Goal: Task Accomplishment & Management: Complete application form

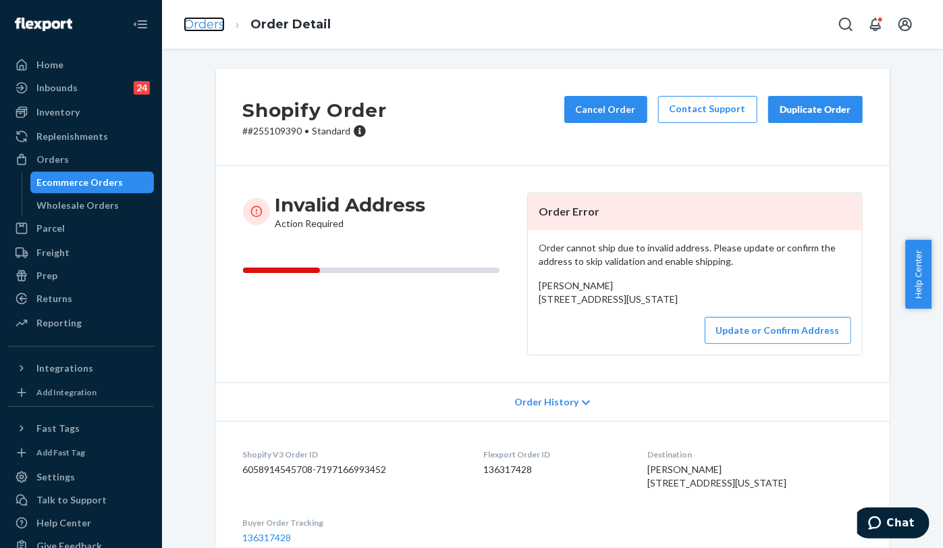
click at [198, 24] on link "Orders" at bounding box center [204, 24] width 41 height 15
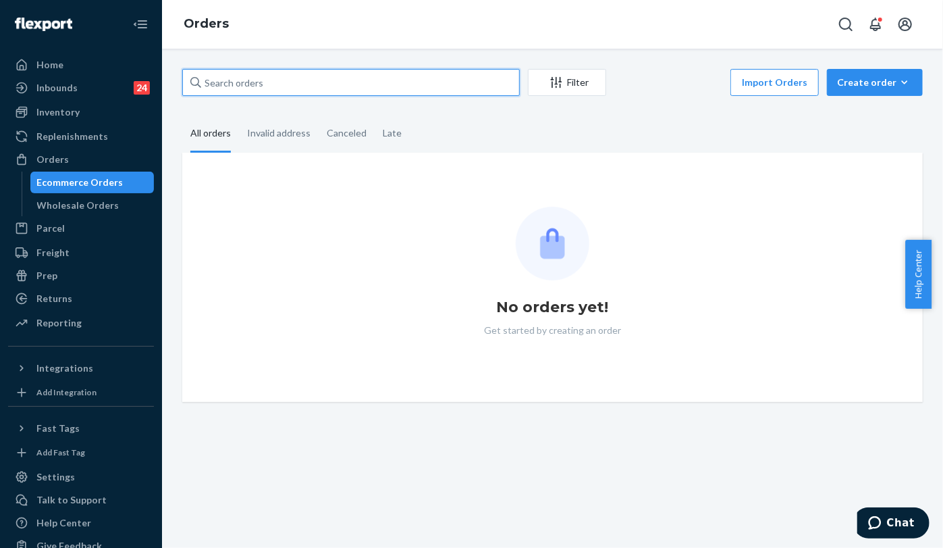
drag, startPoint x: 342, startPoint y: 73, endPoint x: 173, endPoint y: 71, distance: 168.8
click at [173, 71] on div "Filter Import Orders Create order Ecommerce order Removal order All orders Inva…" at bounding box center [552, 235] width 761 height 333
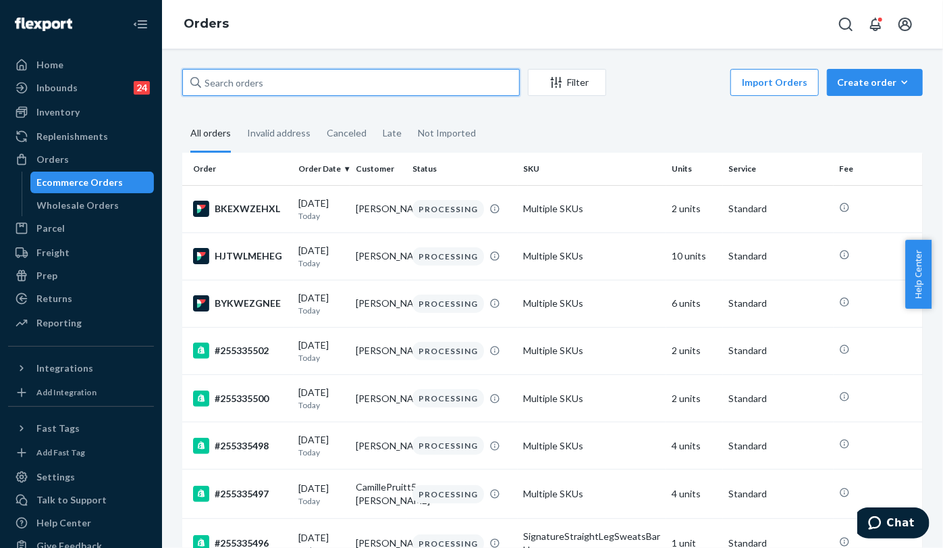
paste input "255198410"
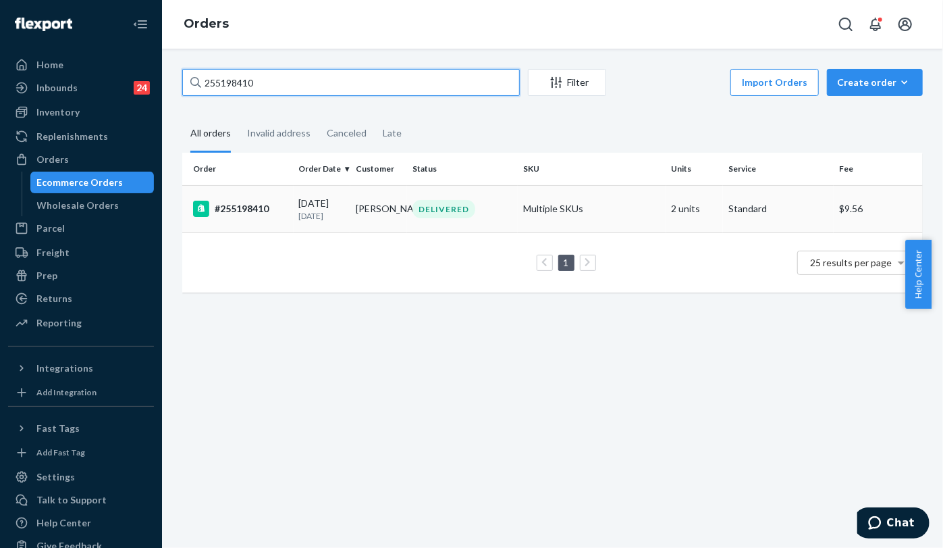
type input "255198410"
click at [257, 203] on div "#255198410" at bounding box center [240, 209] width 95 height 16
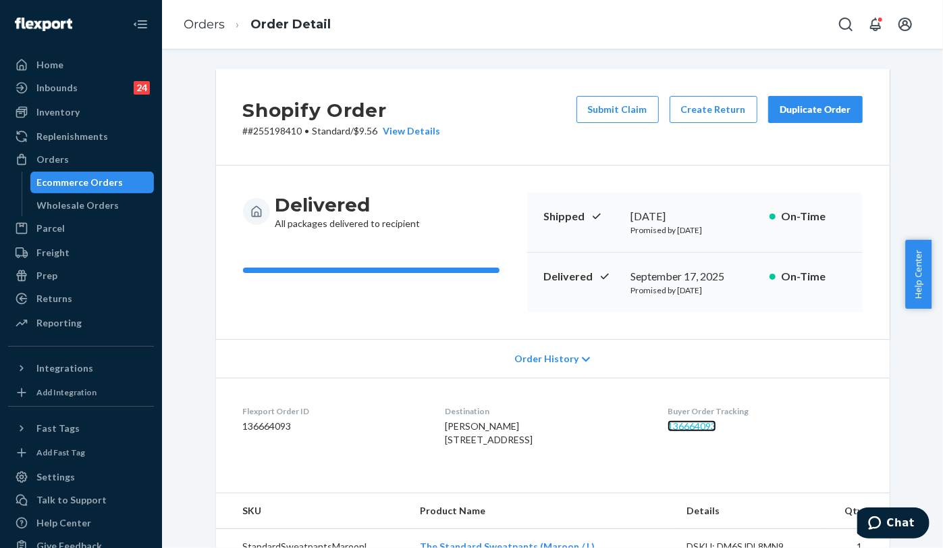
click at [706, 426] on link "136664093" at bounding box center [692, 425] width 49 height 11
drag, startPoint x: 419, startPoint y: 439, endPoint x: 510, endPoint y: 449, distance: 91.7
click at [523, 450] on dl "Flexport Order ID 136664093 Destination [PERSON_NAME] [STREET_ADDRESS] US Buyer…" at bounding box center [553, 427] width 674 height 101
copy span "[STREET_ADDRESS]"
click at [226, 26] on li "Order Detail" at bounding box center [278, 25] width 106 height 18
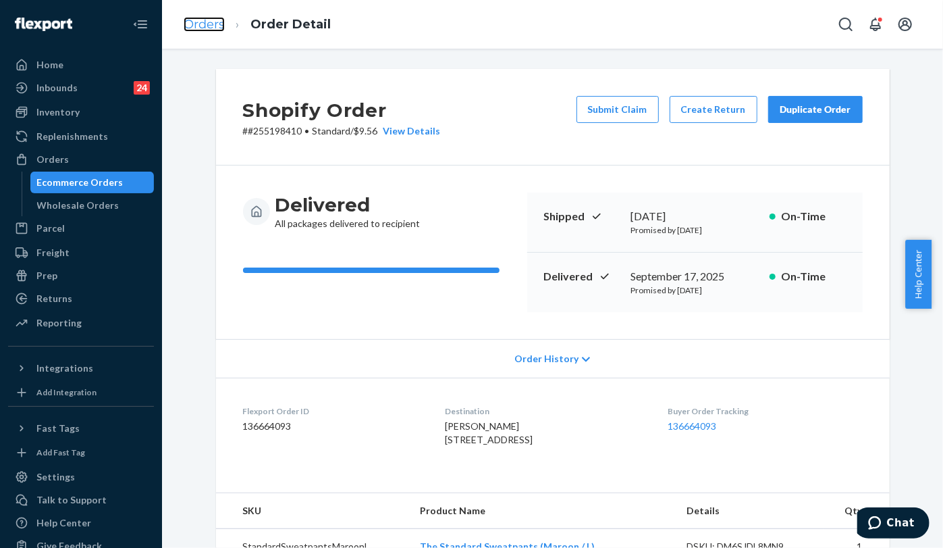
click at [207, 18] on link "Orders" at bounding box center [204, 24] width 41 height 15
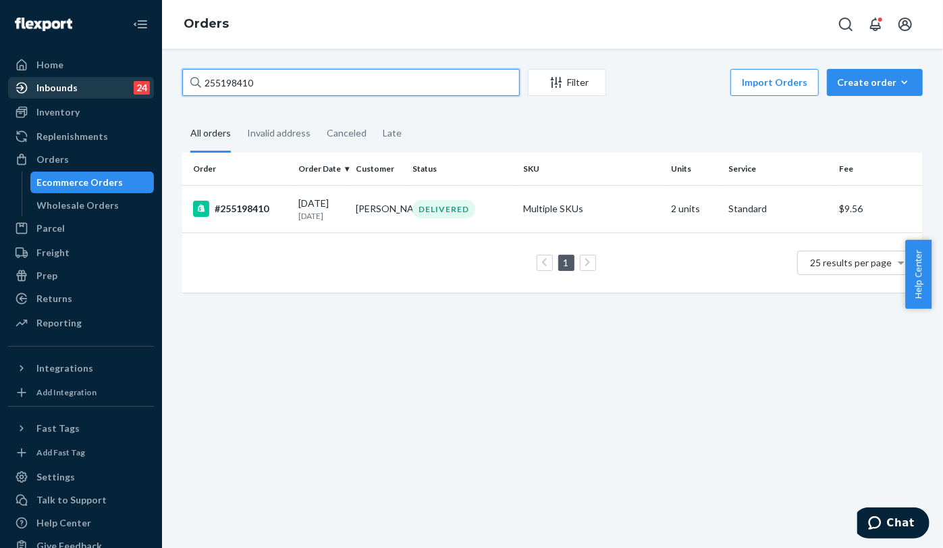
drag, startPoint x: 207, startPoint y: 86, endPoint x: 140, endPoint y: 82, distance: 67.7
click at [140, 82] on div "Home Inbounds 24 Shipping Plans Problems 24 Inventory Products Replenishments O…" at bounding box center [471, 274] width 943 height 548
paste input "331272"
type input "255331272"
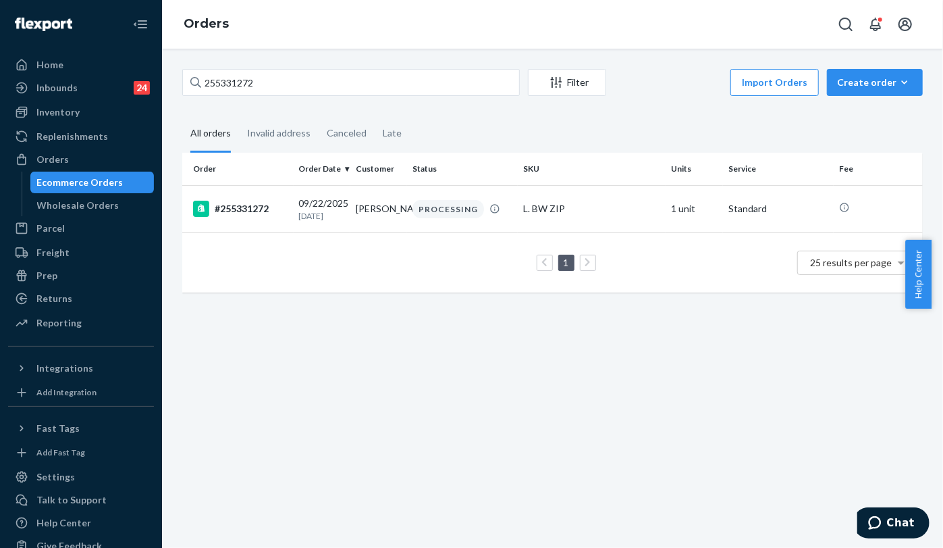
click at [242, 202] on div "#255331272" at bounding box center [240, 209] width 95 height 16
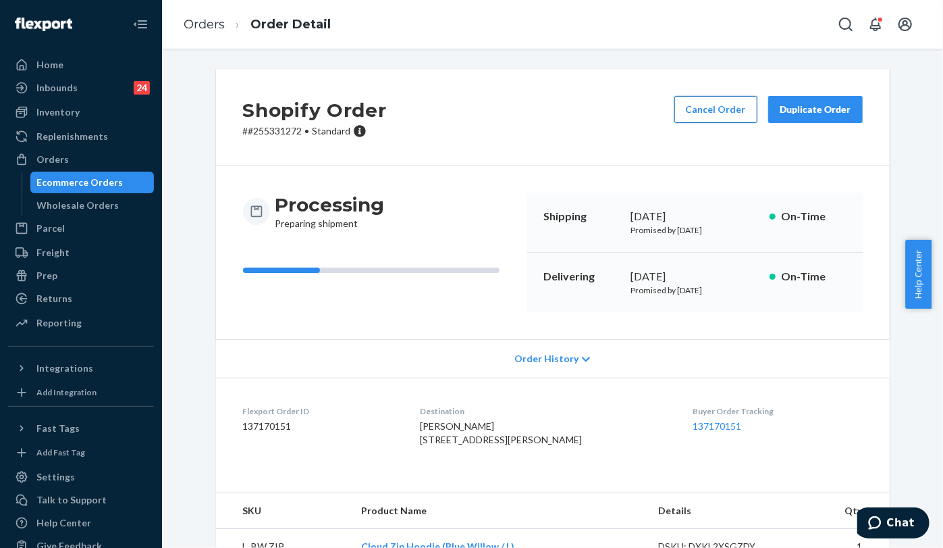
click at [724, 118] on button "Cancel Order" at bounding box center [716, 109] width 83 height 27
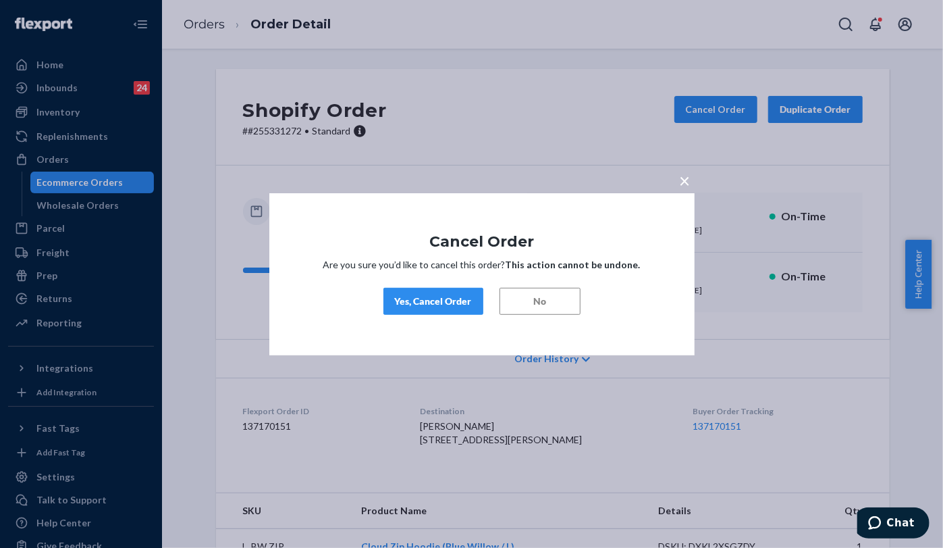
click at [435, 299] on div "Yes, Cancel Order" at bounding box center [433, 301] width 77 height 14
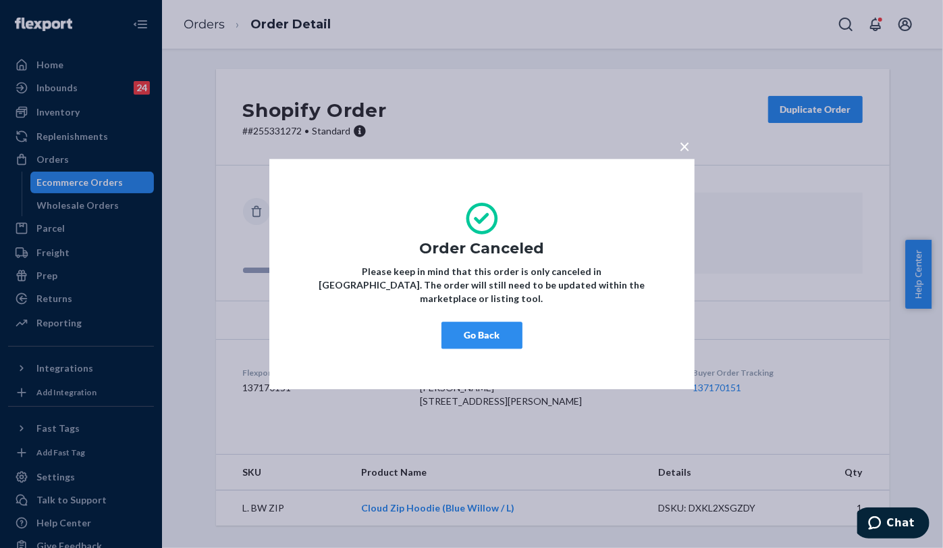
drag, startPoint x: 488, startPoint y: 331, endPoint x: 500, endPoint y: 332, distance: 12.2
click at [488, 331] on button "Go Back" at bounding box center [482, 334] width 81 height 27
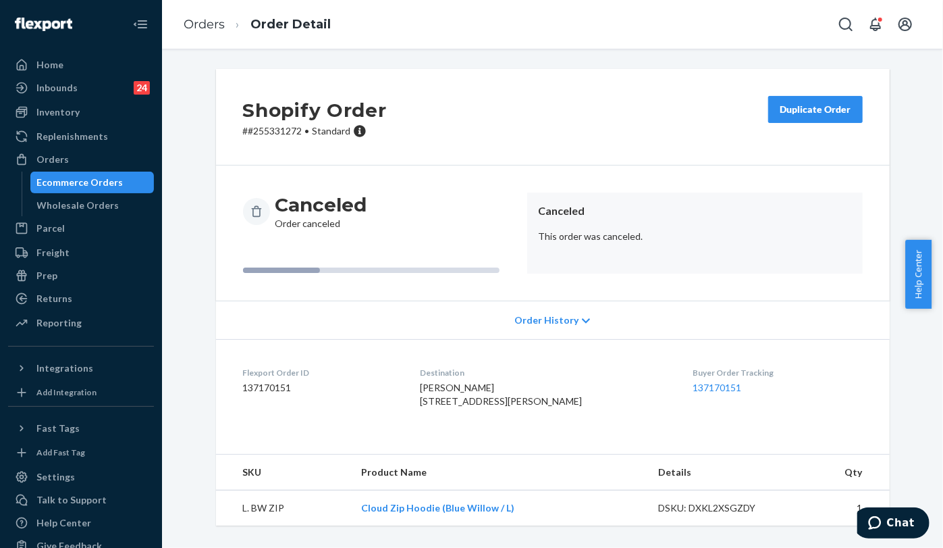
click at [2, 336] on div "Home Inbounds 24 Shipping Plans Problems 24 Inventory Products Replenishments O…" at bounding box center [81, 274] width 162 height 548
click at [192, 17] on link "Orders" at bounding box center [204, 24] width 41 height 15
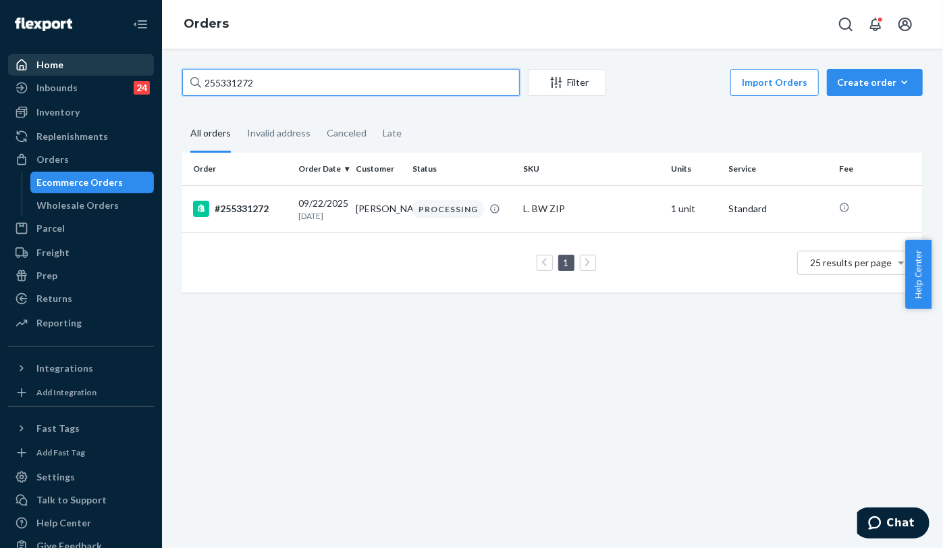
drag, startPoint x: 385, startPoint y: 80, endPoint x: 136, endPoint y: 68, distance: 249.4
click at [136, 68] on div "Home Inbounds 24 Shipping Plans Problems 24 Inventory Products Replenishments O…" at bounding box center [471, 274] width 943 height 548
paste input "4922061"
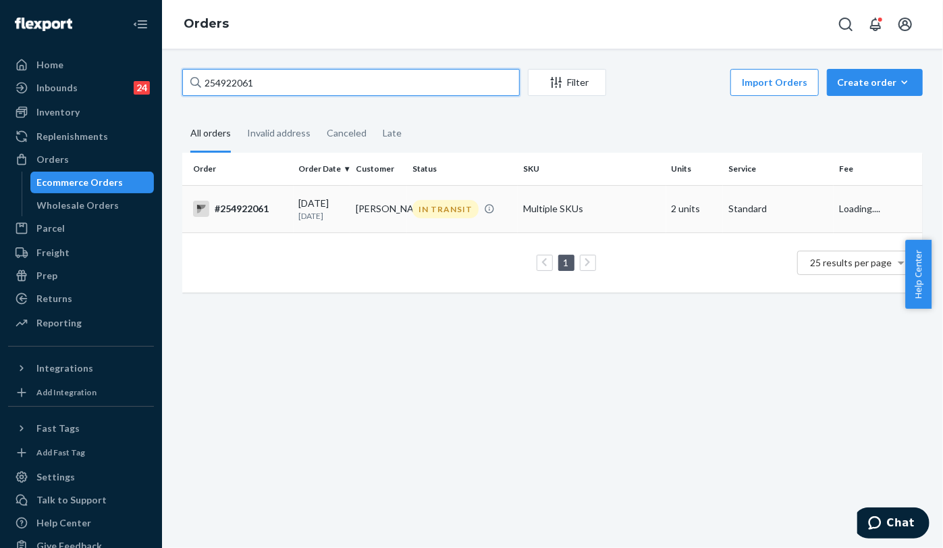
type input "254922061"
click at [248, 212] on div "#254922061" at bounding box center [240, 209] width 95 height 16
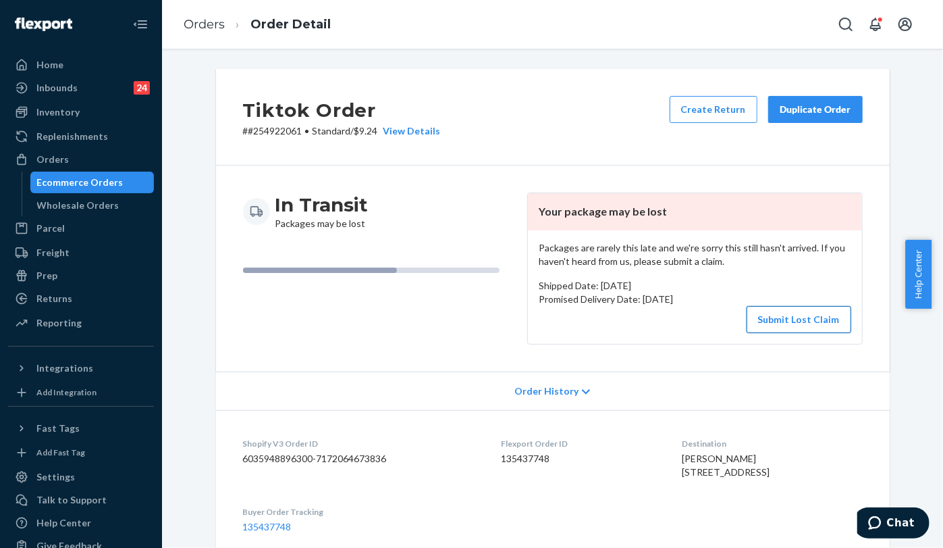
click at [806, 316] on button "Submit Lost Claim" at bounding box center [799, 319] width 105 height 27
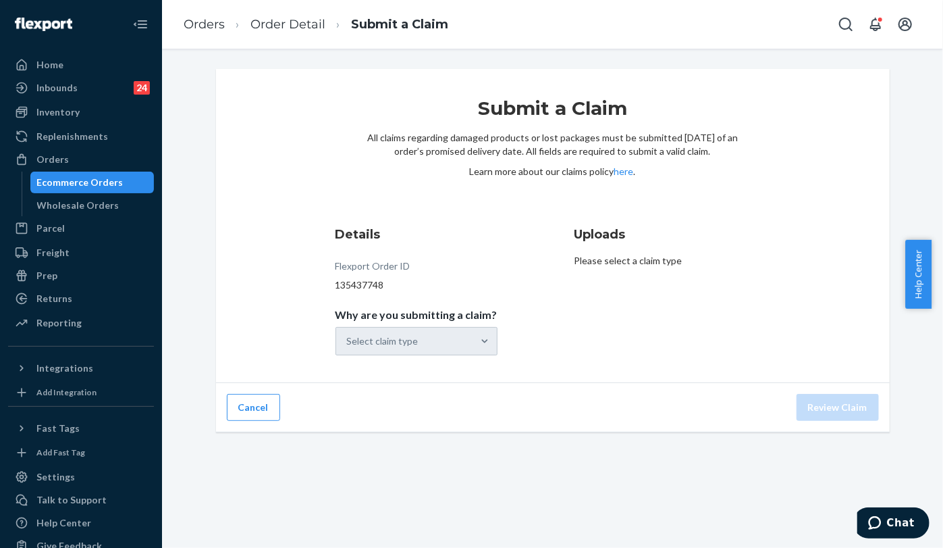
click at [391, 348] on div "Select claim type" at bounding box center [417, 341] width 162 height 28
click at [392, 344] on div "Select claim type" at bounding box center [383, 341] width 72 height 14
click at [348, 344] on input "Why are you submitting a claim? Select claim type" at bounding box center [347, 341] width 1 height 14
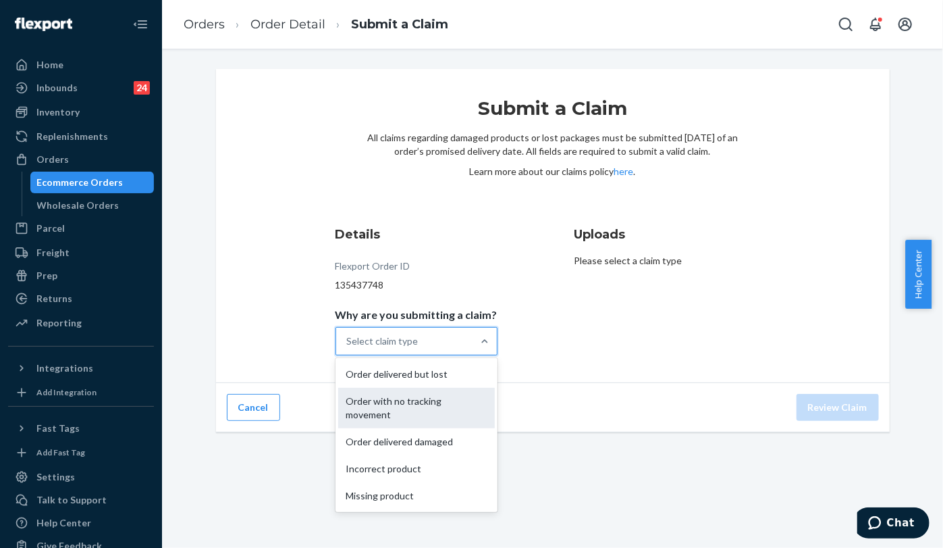
click at [419, 406] on div "Order with no tracking movement" at bounding box center [416, 408] width 157 height 41
click at [348, 348] on input "Why are you submitting a claim? option Order with no tracking movement focused,…" at bounding box center [347, 341] width 1 height 14
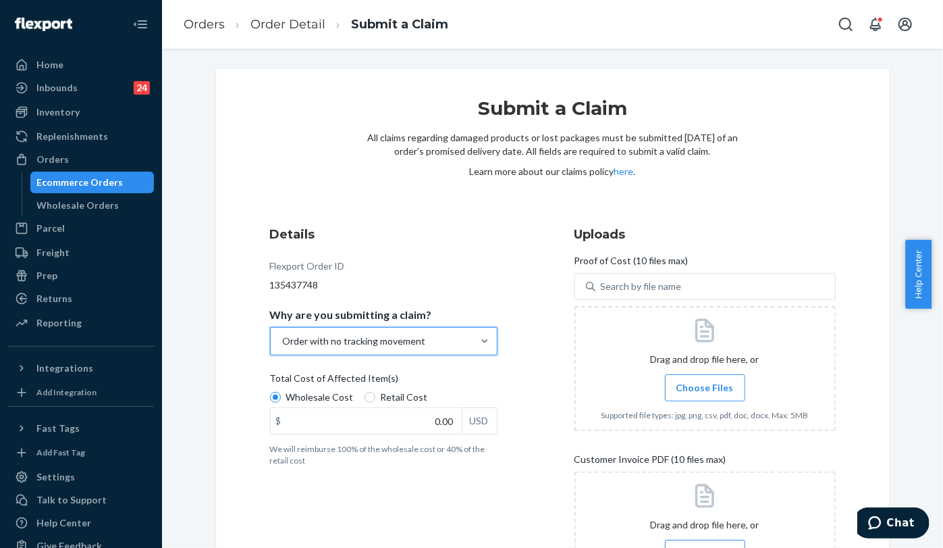
scroll to position [150, 0]
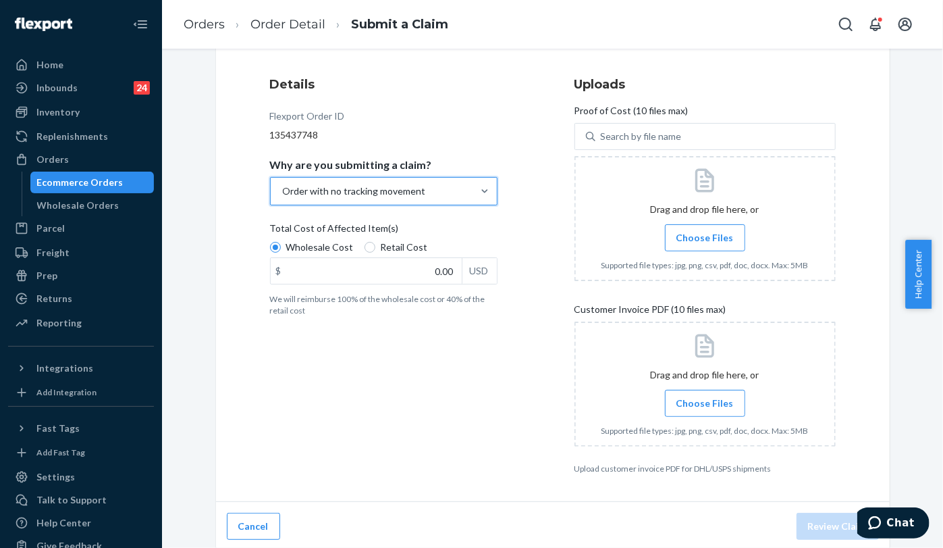
click at [712, 236] on span "Choose Files" at bounding box center [705, 238] width 57 height 14
click at [706, 236] on input "Choose Files" at bounding box center [705, 237] width 1 height 15
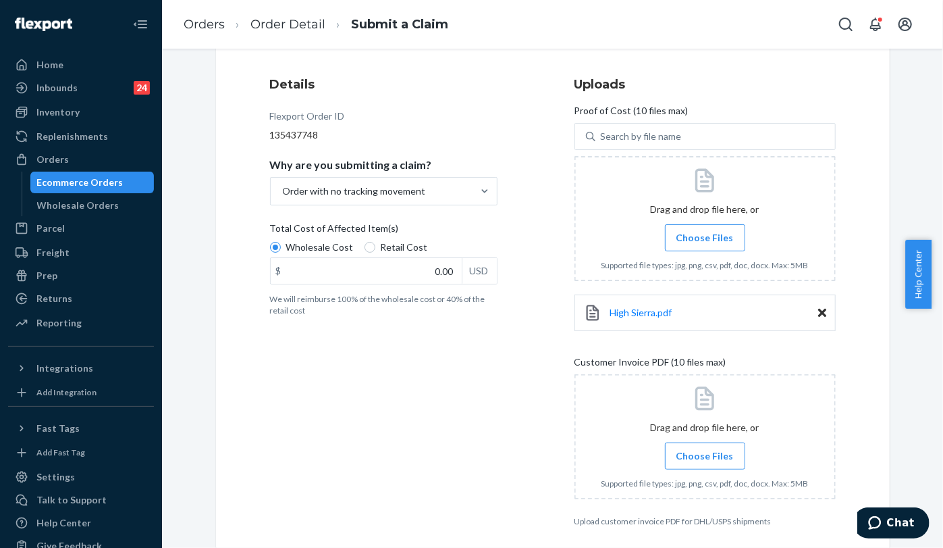
click at [677, 235] on span "Choose Files" at bounding box center [705, 238] width 57 height 14
click at [705, 235] on input "Choose Files" at bounding box center [705, 237] width 1 height 15
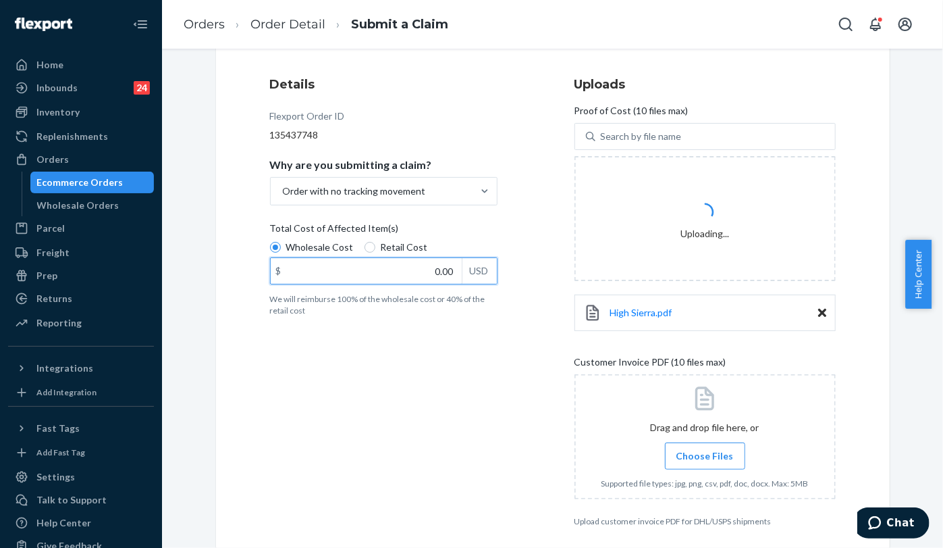
click at [423, 273] on input "0.00" at bounding box center [366, 271] width 191 height 26
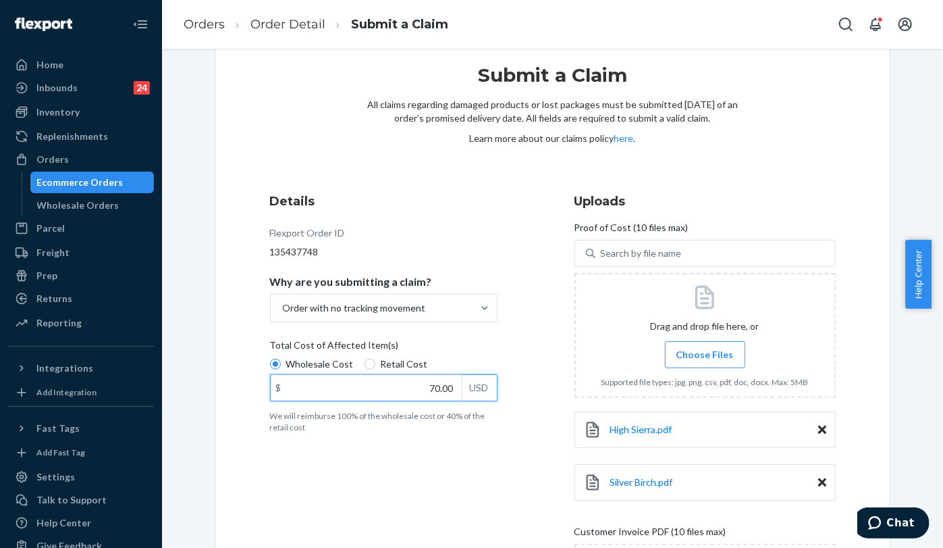
scroll to position [259, 0]
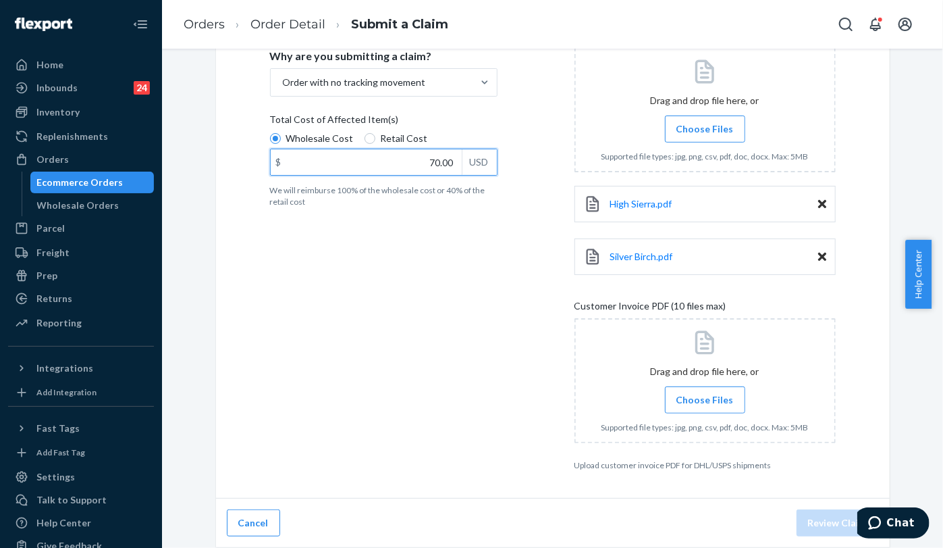
type input "70.00"
click at [711, 400] on span "Choose Files" at bounding box center [705, 400] width 57 height 14
click at [706, 400] on input "Choose Files" at bounding box center [705, 399] width 1 height 15
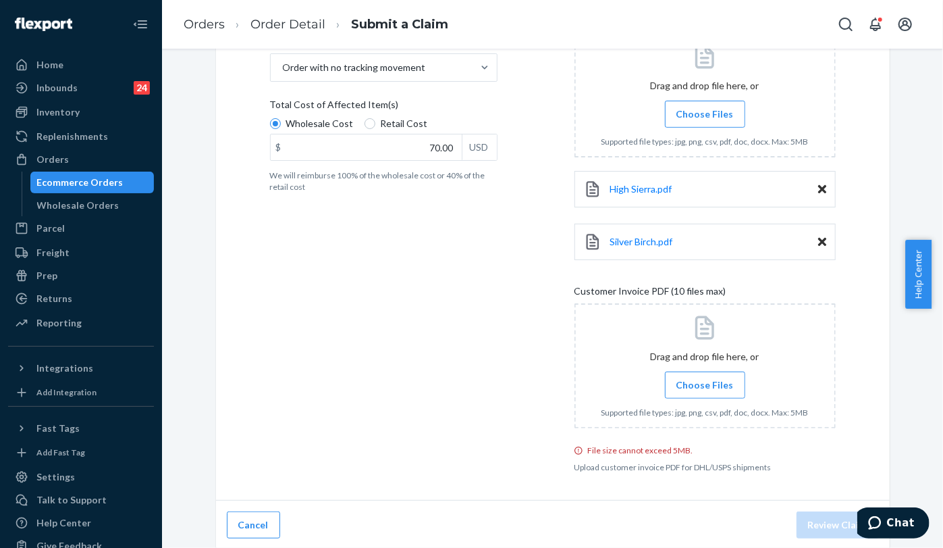
scroll to position [275, 0]
click at [712, 377] on span "Choose Files" at bounding box center [705, 383] width 57 height 14
click at [706, 377] on input "Choose Files" at bounding box center [705, 382] width 1 height 15
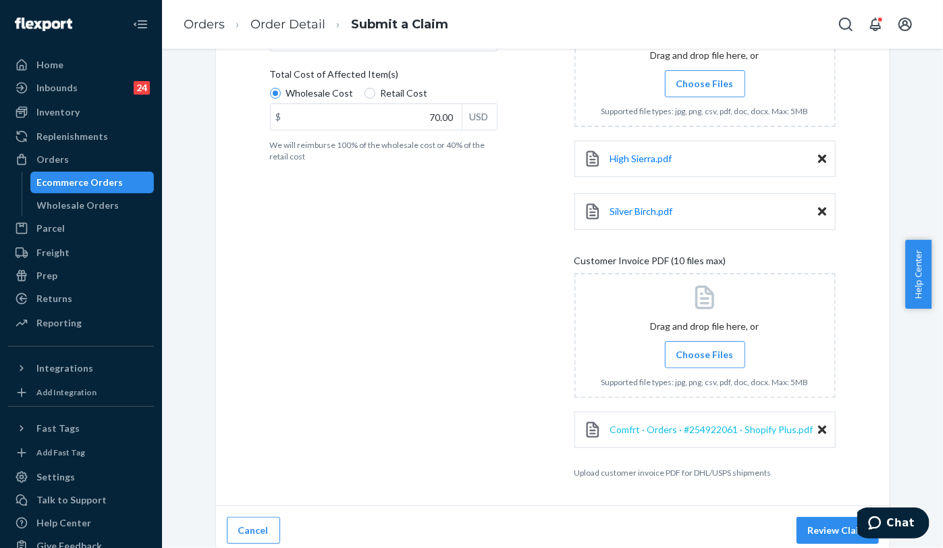
scroll to position [311, 0]
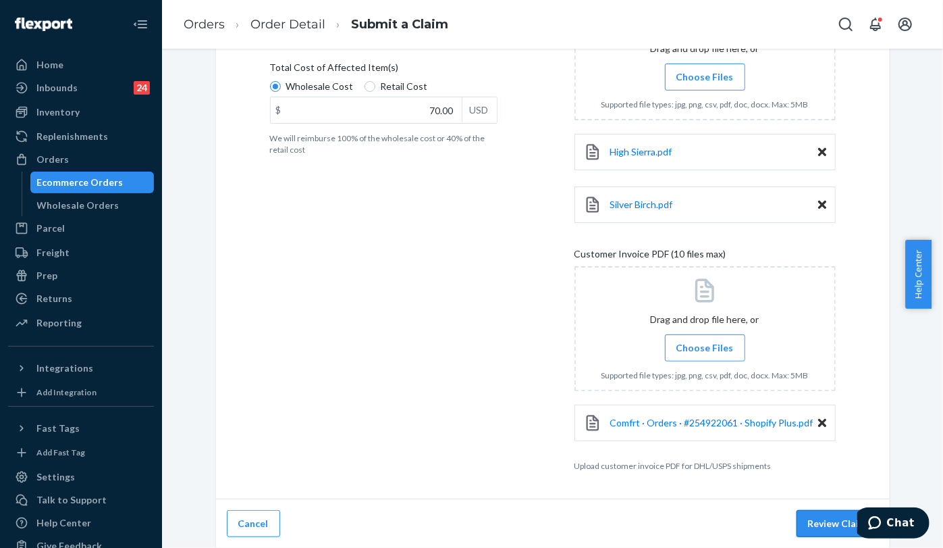
click at [826, 527] on button "Review Claim" at bounding box center [838, 523] width 82 height 27
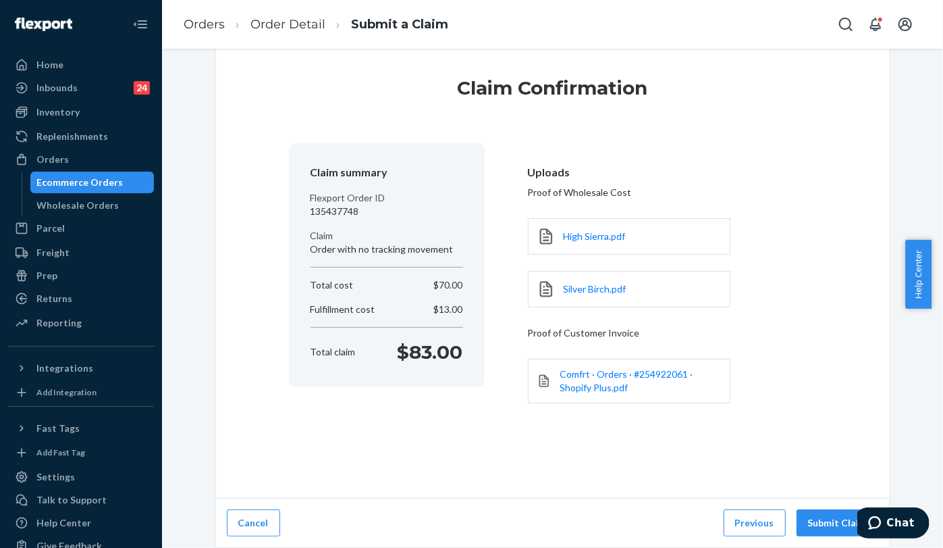
scroll to position [20, 0]
click at [851, 525] on button "Submit Claim" at bounding box center [838, 523] width 82 height 27
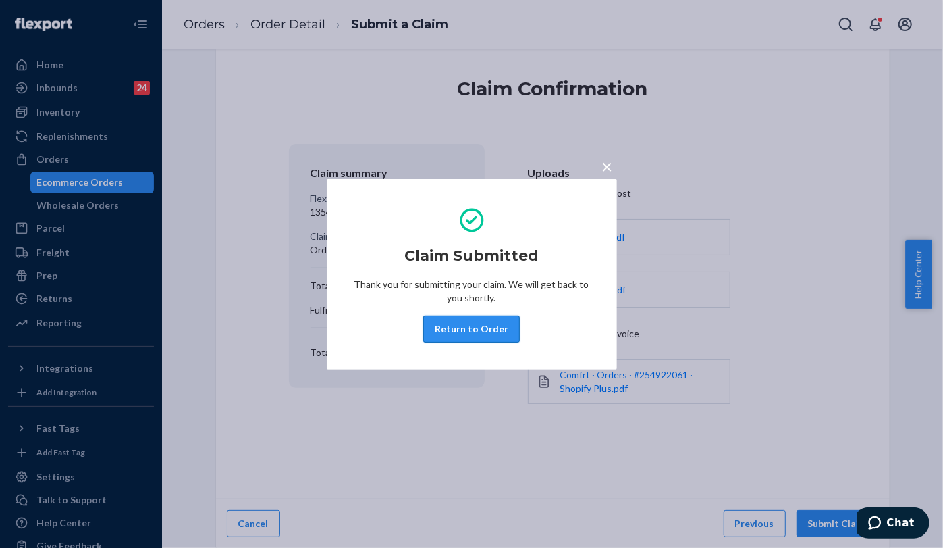
click at [479, 329] on button "Return to Order" at bounding box center [471, 328] width 97 height 27
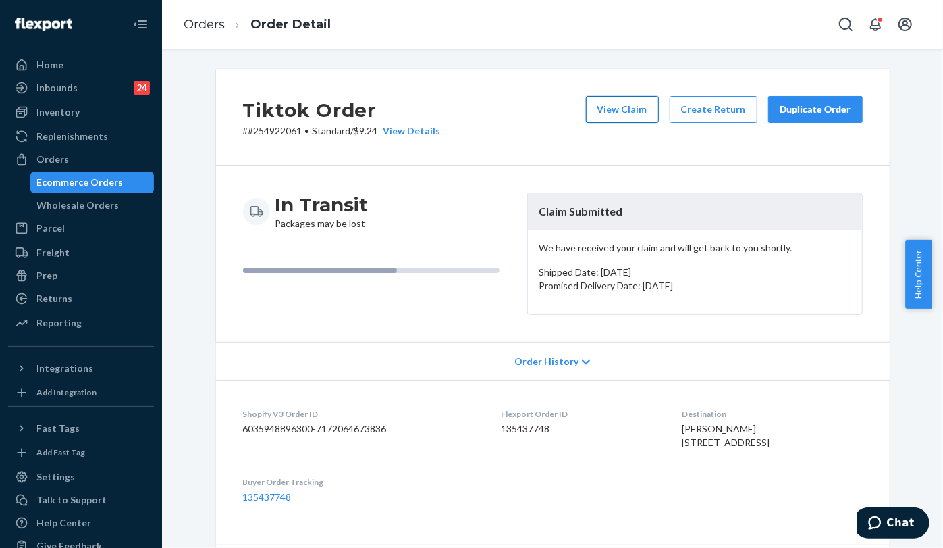
click at [616, 115] on button "View Claim" at bounding box center [622, 109] width 73 height 27
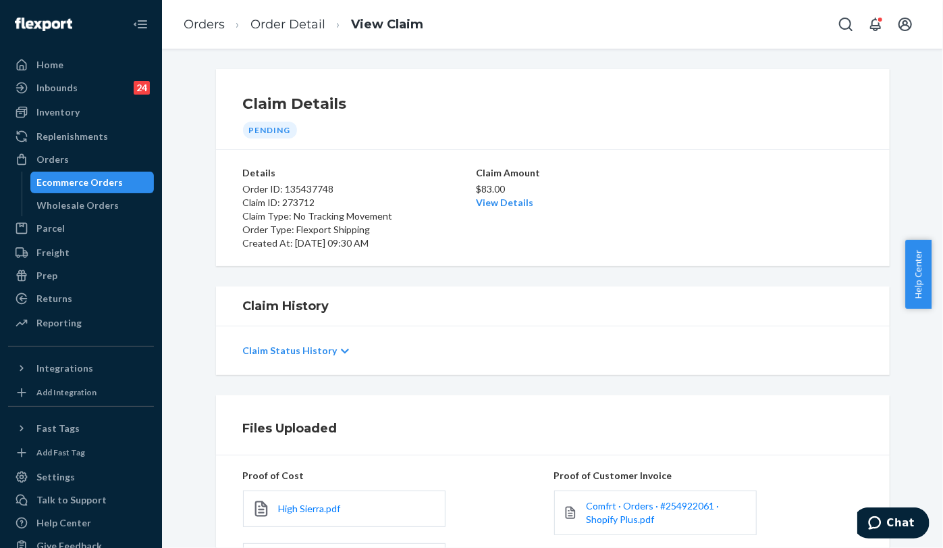
click at [463, 261] on div "Details Order ID: 135437748 Claim ID: 273712 Claim Type: No Tracking Movement O…" at bounding box center [553, 208] width 674 height 116
click at [304, 187] on p "Order ID: 135437748" at bounding box center [358, 189] width 230 height 14
copy p "135437748"
click at [211, 24] on link "Orders" at bounding box center [204, 24] width 41 height 15
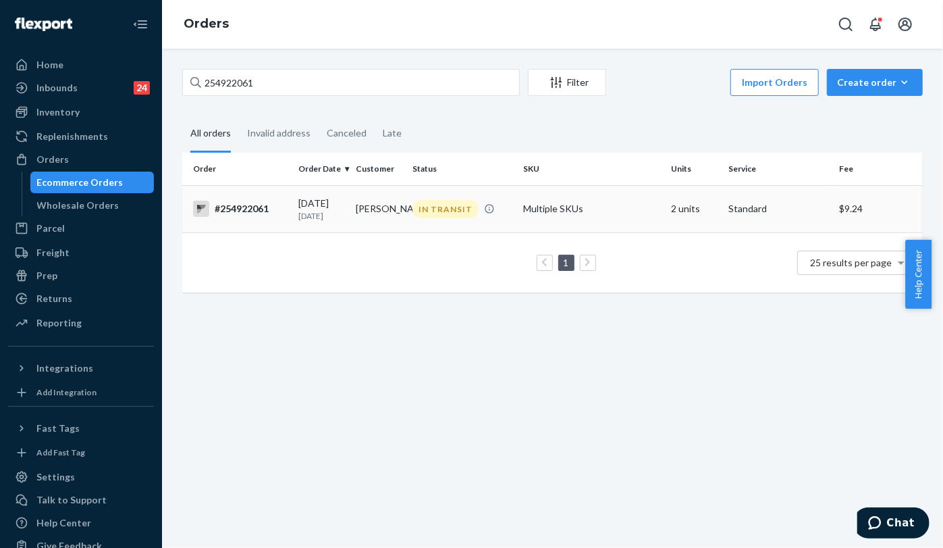
click at [244, 212] on div "#254922061" at bounding box center [240, 209] width 95 height 16
